Goal: Entertainment & Leisure: Consume media (video, audio)

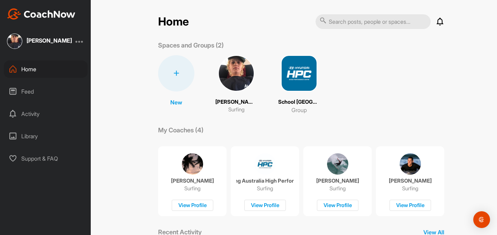
click at [17, 94] on icon at bounding box center [13, 91] width 8 height 8
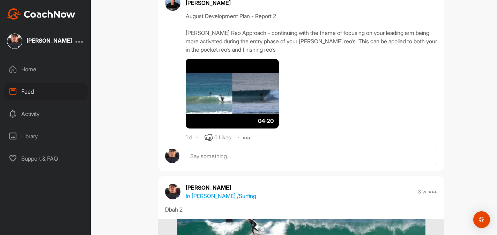
scroll to position [1243, 0]
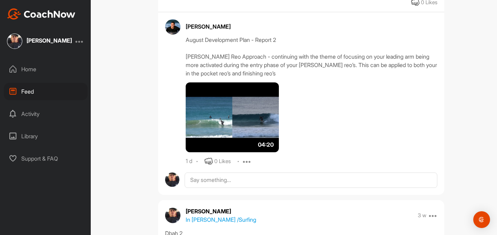
click at [241, 117] on img at bounding box center [232, 117] width 93 height 70
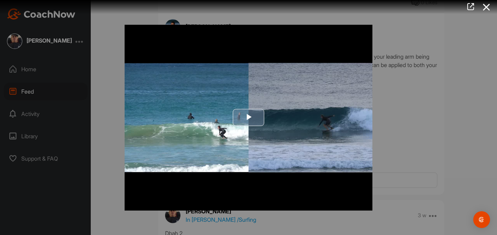
click at [248, 117] on span "Video Player" at bounding box center [248, 117] width 0 height 0
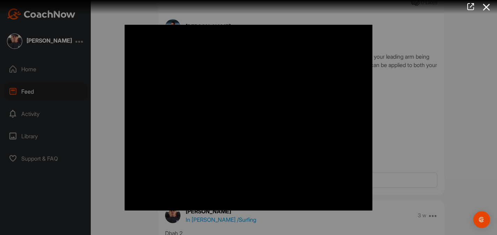
click at [243, 101] on video "Video Player" at bounding box center [249, 117] width 248 height 186
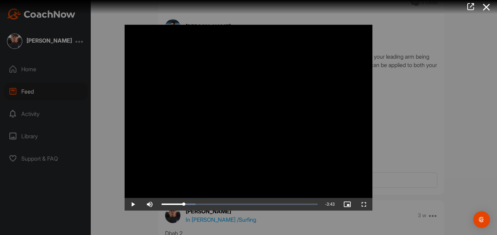
click at [243, 101] on video "Video Player" at bounding box center [249, 117] width 248 height 186
click at [204, 92] on video "Video Player" at bounding box center [249, 117] width 248 height 186
click at [445, 85] on div at bounding box center [248, 117] width 497 height 235
